Goal: Task Accomplishment & Management: Manage account settings

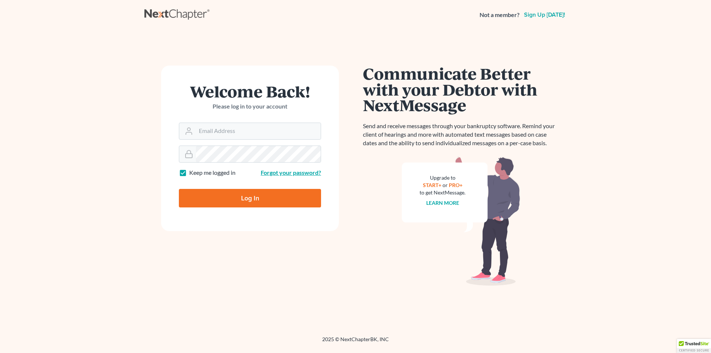
click at [285, 173] on link "Forgot your password?" at bounding box center [291, 172] width 60 height 7
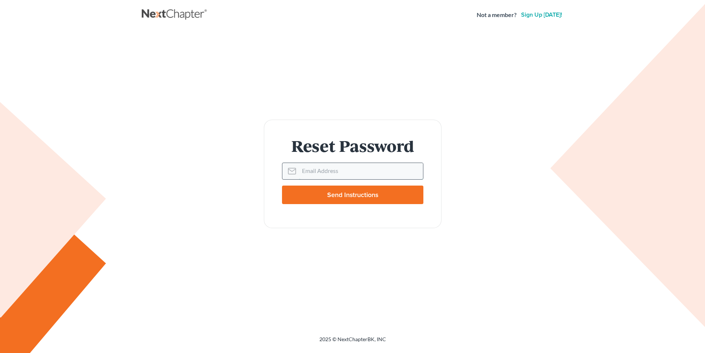
click at [311, 168] on input "Email Address" at bounding box center [361, 171] width 124 height 16
type input "[PERSON_NAME][EMAIL_ADDRESS][DOMAIN_NAME]"
click at [378, 197] on input "Send Instructions" at bounding box center [352, 194] width 141 height 19
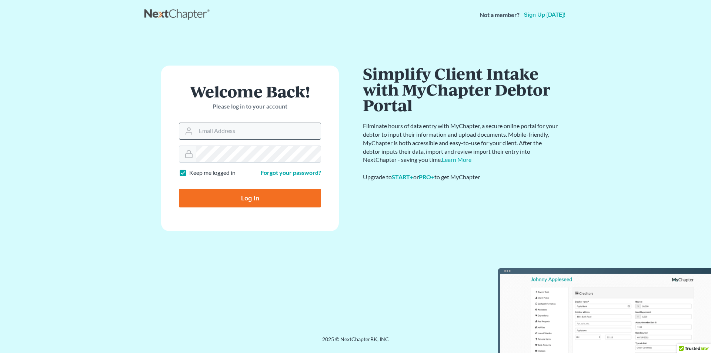
click at [239, 133] on input "Email Address" at bounding box center [258, 131] width 125 height 16
type input "[PERSON_NAME][EMAIL_ADDRESS][DOMAIN_NAME]"
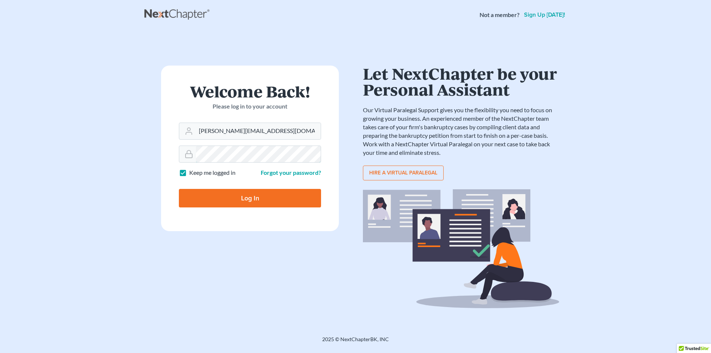
click at [179, 189] on input "Log In" at bounding box center [250, 198] width 142 height 19
type input "Thinking..."
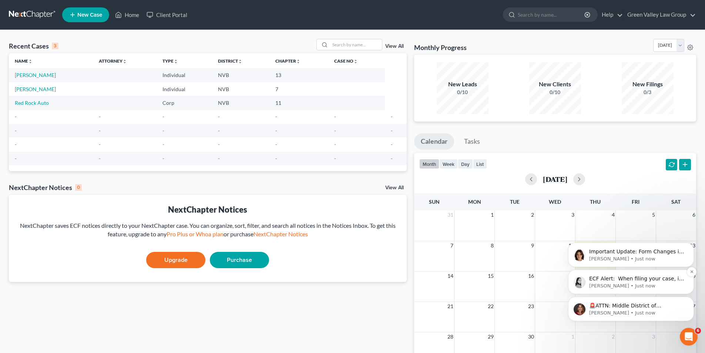
click at [627, 278] on p "ECF Alert: ​ When filing your case, if you receive a filing error, please doubl…" at bounding box center [636, 278] width 95 height 7
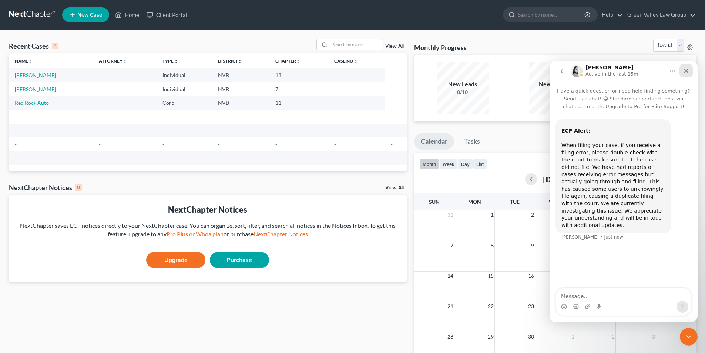
click at [687, 71] on icon "Close" at bounding box center [686, 71] width 4 height 4
